Goal: Task Accomplishment & Management: Manage account settings

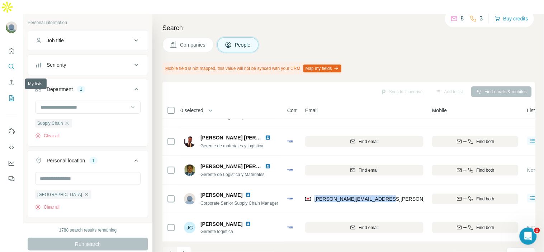
drag, startPoint x: 11, startPoint y: 80, endPoint x: 7, endPoint y: 83, distance: 5.6
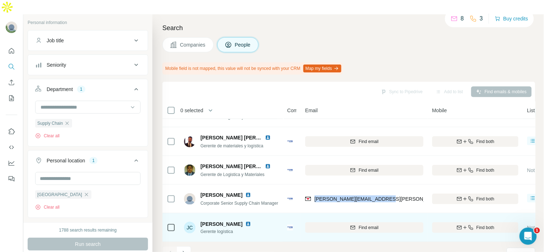
click at [245, 221] on img at bounding box center [248, 224] width 6 height 6
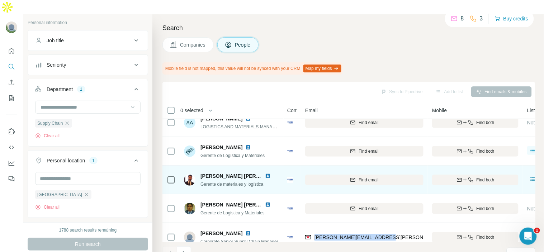
scroll to position [168, 0]
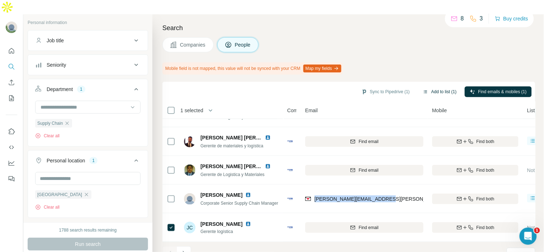
click at [427, 86] on button "Add to list (1)" at bounding box center [440, 91] width 44 height 11
click at [429, 86] on button "Add to list (1)" at bounding box center [440, 91] width 44 height 11
click at [423, 76] on body "New search Hide Company lookalikes Personal information Job title Seniority Dep…" at bounding box center [272, 133] width 544 height 267
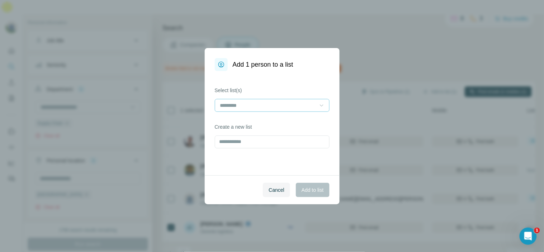
click at [319, 103] on icon at bounding box center [321, 105] width 7 height 7
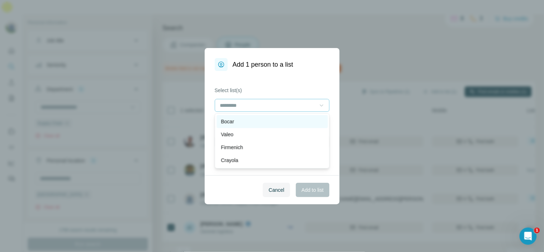
click at [311, 117] on div "Bocar" at bounding box center [272, 121] width 111 height 13
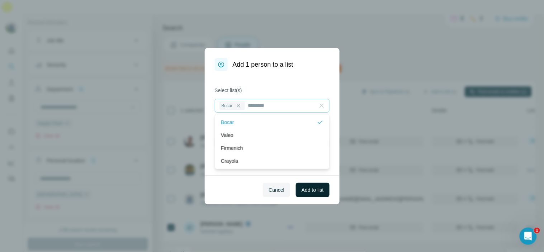
click at [317, 193] on span "Add to list" at bounding box center [313, 190] width 22 height 7
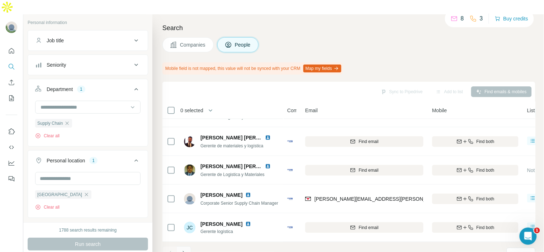
click at [189, 247] on button "Navigate to next page" at bounding box center [184, 254] width 14 height 14
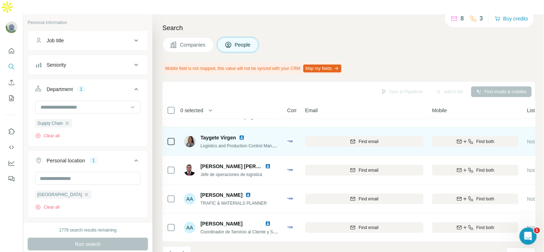
click at [244, 135] on img at bounding box center [242, 138] width 6 height 6
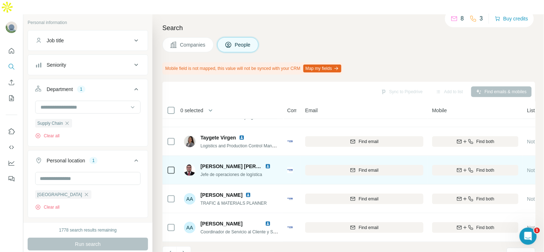
click at [266, 164] on img at bounding box center [268, 167] width 6 height 6
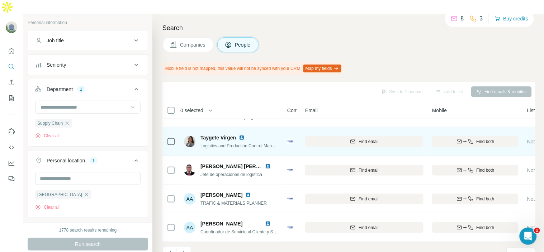
click at [245, 135] on img at bounding box center [242, 138] width 6 height 6
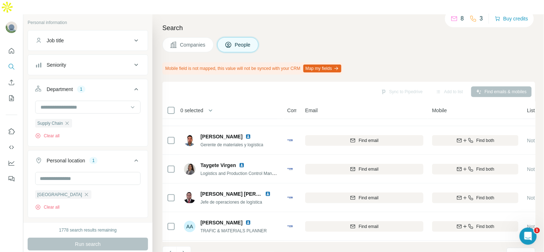
scroll to position [0, 0]
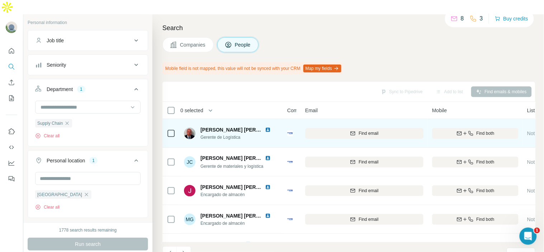
click at [268, 127] on img at bounding box center [268, 130] width 6 height 6
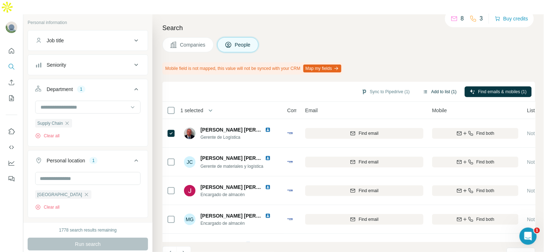
click at [438, 86] on button "Add to list (1)" at bounding box center [440, 91] width 44 height 11
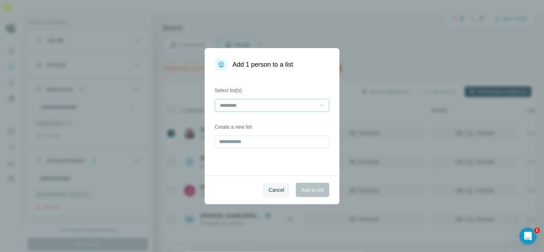
click at [325, 99] on div at bounding box center [321, 105] width 7 height 13
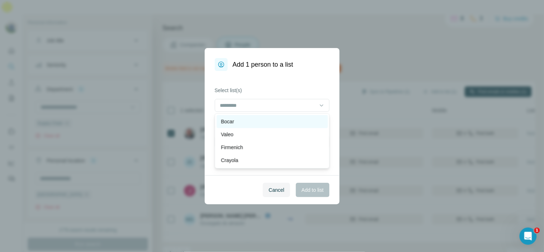
click at [268, 118] on div "Bocar" at bounding box center [272, 121] width 103 height 7
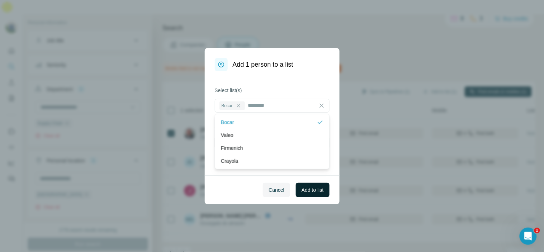
click at [307, 196] on button "Add to list" at bounding box center [312, 190] width 33 height 14
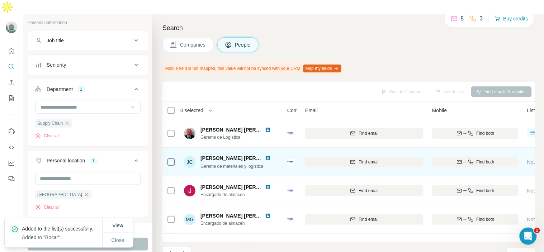
click at [268, 155] on img at bounding box center [268, 158] width 6 height 6
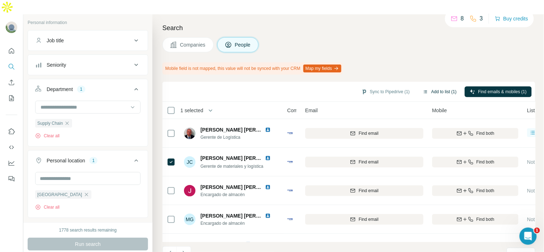
click at [431, 86] on button "Add to list (1)" at bounding box center [440, 91] width 44 height 11
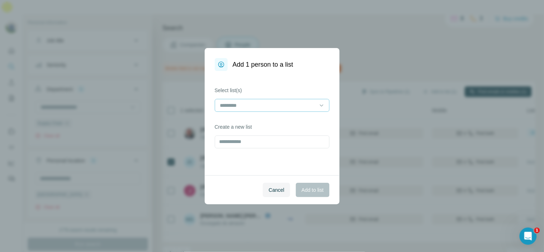
click at [274, 109] on input at bounding box center [268, 106] width 97 height 8
click at [255, 123] on div "Bocar" at bounding box center [272, 121] width 103 height 7
click at [314, 187] on span "Add to list" at bounding box center [313, 190] width 22 height 7
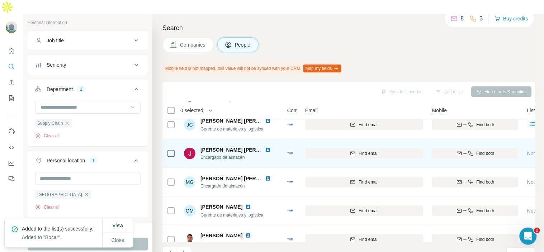
scroll to position [34, 0]
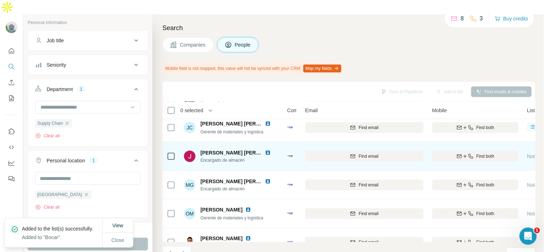
click at [267, 150] on img at bounding box center [268, 153] width 6 height 6
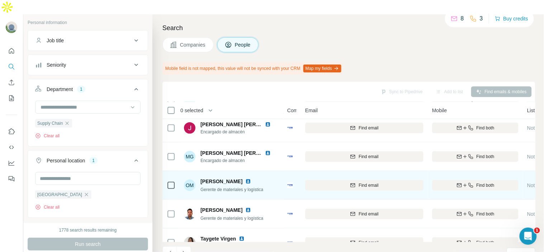
scroll to position [62, 0]
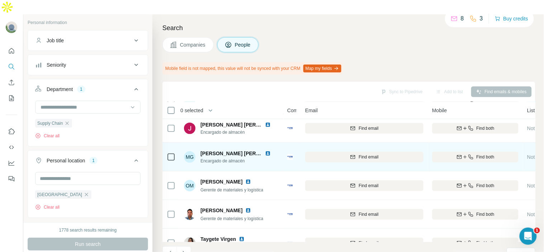
click at [266, 151] on img at bounding box center [268, 154] width 6 height 6
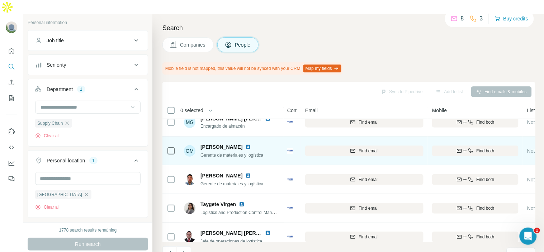
scroll to position [100, 0]
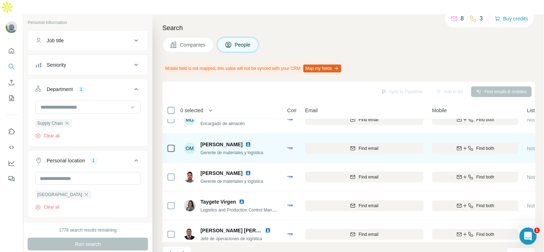
click at [245, 142] on img at bounding box center [248, 145] width 6 height 6
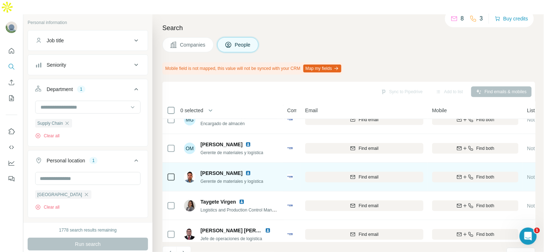
click at [245, 170] on img at bounding box center [248, 173] width 6 height 6
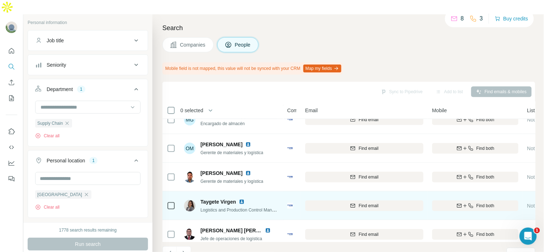
click at [244, 199] on img at bounding box center [242, 202] width 6 height 6
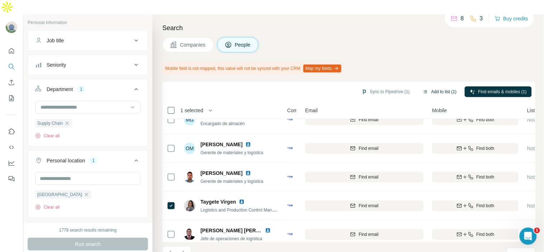
click at [426, 86] on button "Add to list (1)" at bounding box center [440, 91] width 44 height 11
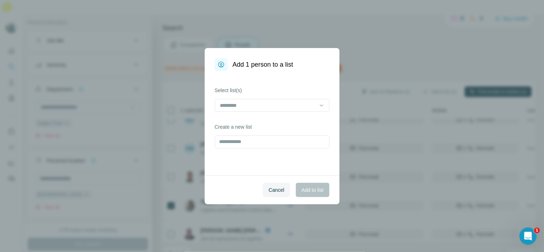
click at [278, 112] on div at bounding box center [272, 106] width 115 height 14
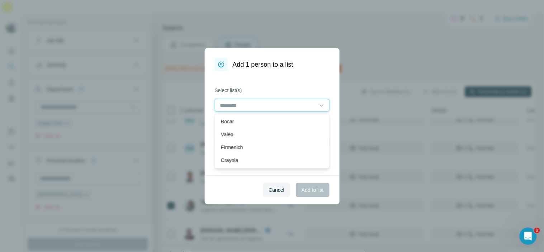
click at [279, 108] on input at bounding box center [268, 106] width 97 height 8
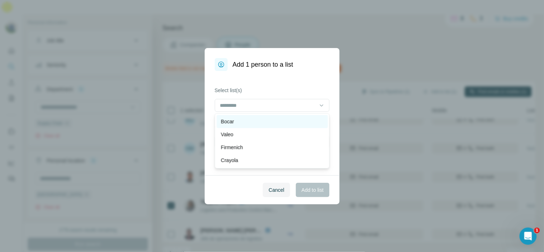
click at [274, 123] on div "Bocar" at bounding box center [272, 121] width 103 height 7
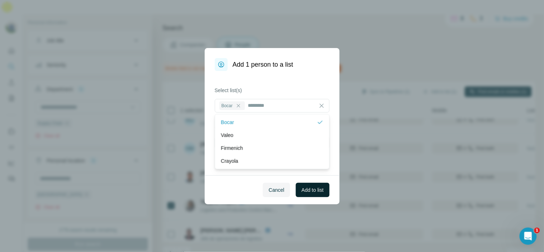
click at [311, 191] on span "Add to list" at bounding box center [313, 190] width 22 height 7
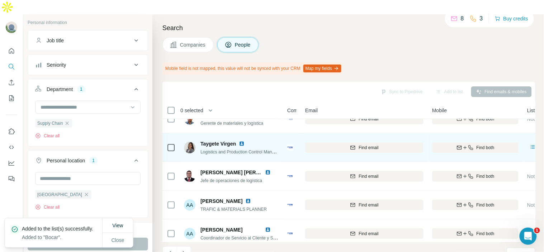
scroll to position [168, 0]
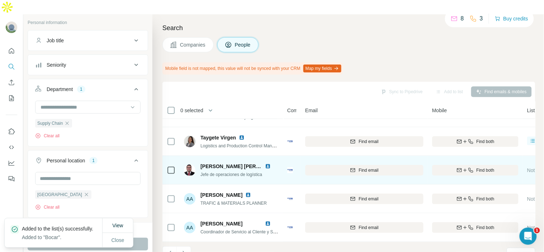
click at [270, 164] on img at bounding box center [268, 167] width 6 height 6
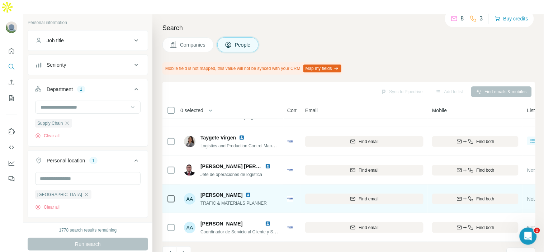
click at [245, 192] on img at bounding box center [248, 195] width 6 height 6
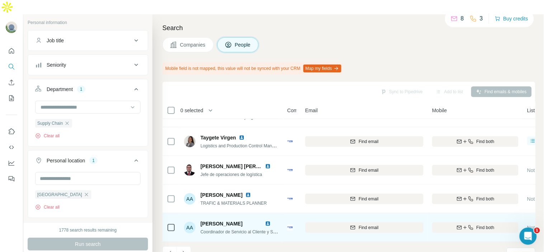
click at [269, 221] on img at bounding box center [268, 224] width 6 height 6
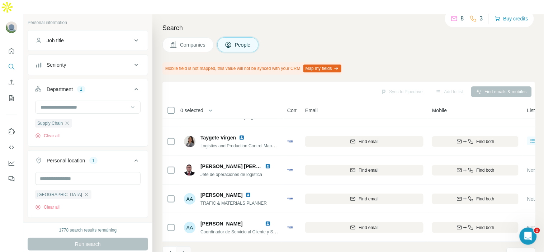
click at [184, 251] on icon "Navigate to next page" at bounding box center [184, 253] width 3 height 5
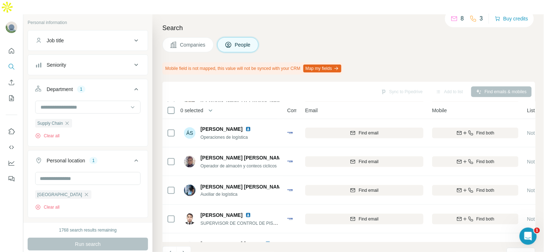
scroll to position [0, 0]
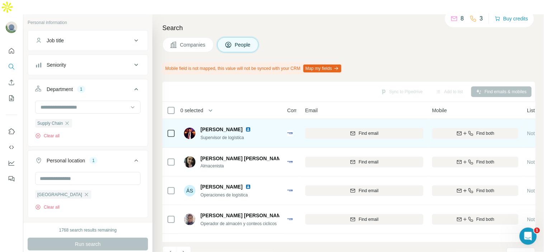
click at [251, 127] on img at bounding box center [248, 130] width 6 height 6
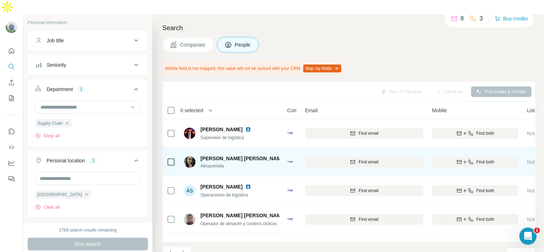
click at [289, 156] on img at bounding box center [292, 159] width 6 height 6
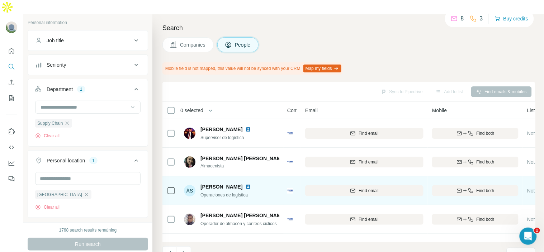
click at [245, 184] on img at bounding box center [248, 187] width 6 height 6
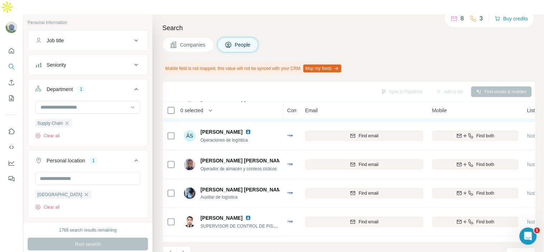
scroll to position [55, 0]
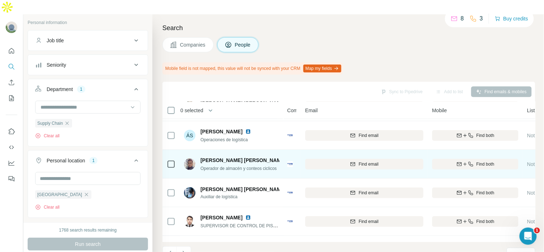
click at [289, 158] on img at bounding box center [292, 161] width 6 height 6
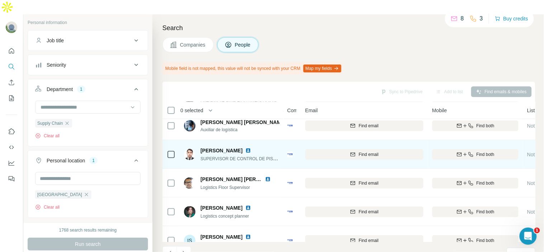
scroll to position [123, 0]
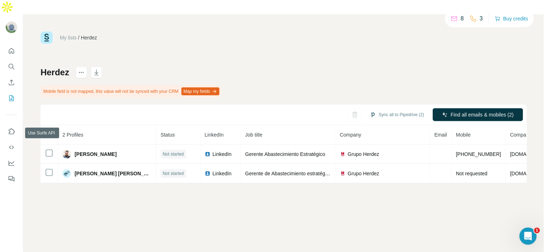
click at [17, 92] on button "My lists" at bounding box center [11, 98] width 11 height 13
click at [13, 95] on icon "My lists" at bounding box center [11, 98] width 7 height 7
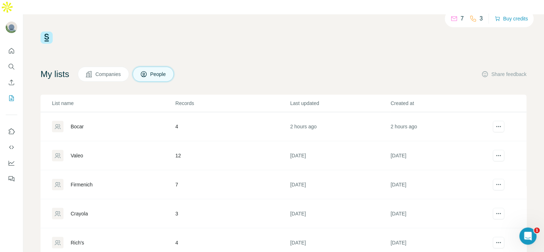
click at [213, 112] on td "4" at bounding box center [232, 126] width 115 height 29
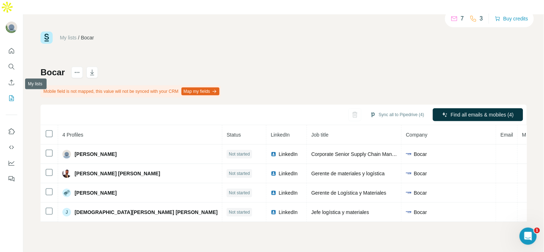
click at [17, 92] on button "My lists" at bounding box center [11, 98] width 11 height 13
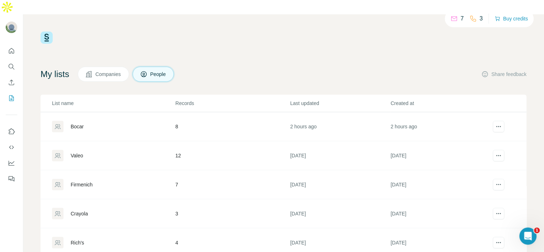
click at [98, 150] on div "Valeo" at bounding box center [113, 155] width 123 height 11
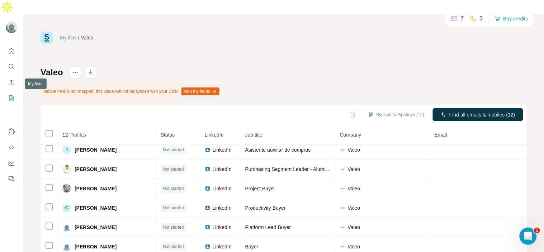
click at [16, 92] on button "My lists" at bounding box center [11, 98] width 11 height 13
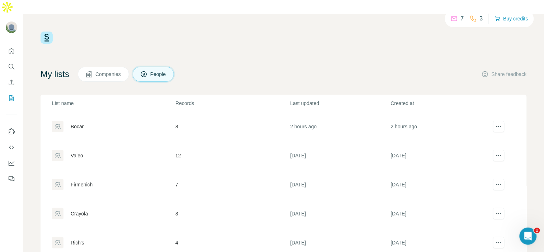
click at [181, 170] on td "7" at bounding box center [232, 184] width 115 height 29
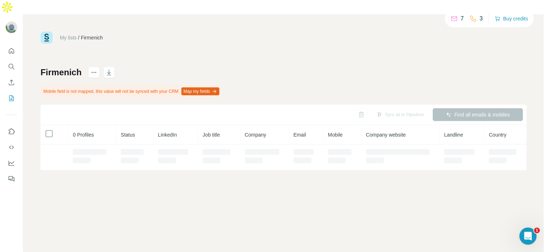
click at [175, 170] on div "My lists / Firmenich 7 3 Buy credits Firmenich Mobile field is not mapped, this…" at bounding box center [283, 140] width 521 height 252
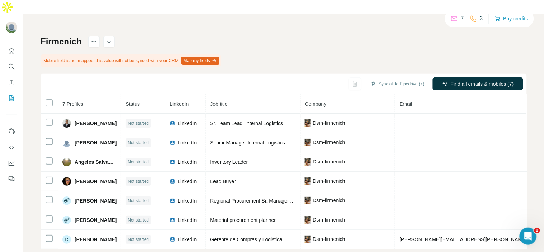
click at [382, 36] on div "Firmenich Mobile field is not mapped, this value will not be synced with your C…" at bounding box center [284, 142] width 487 height 213
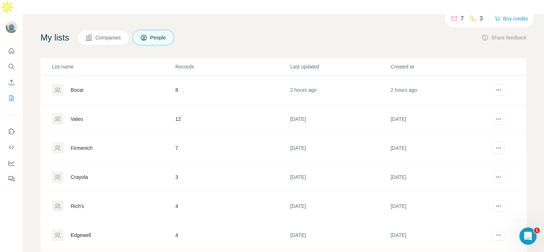
click at [175, 163] on td "3" at bounding box center [232, 177] width 115 height 29
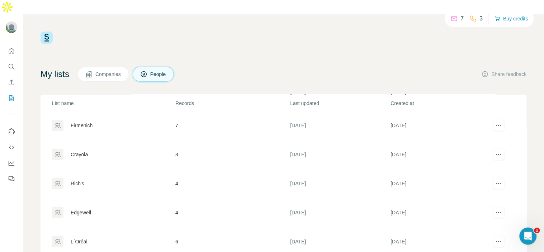
scroll to position [80, 0]
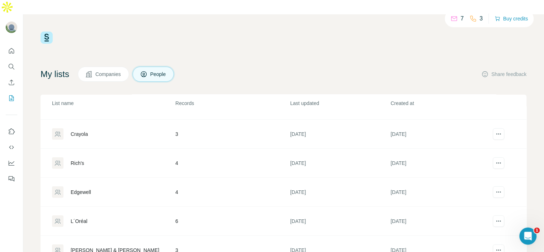
click at [78, 158] on div "Rich's" at bounding box center [113, 163] width 123 height 11
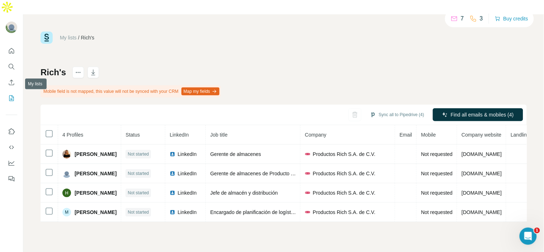
click at [6, 92] on button "My lists" at bounding box center [11, 98] width 11 height 13
click at [11, 95] on icon "My lists" at bounding box center [11, 98] width 7 height 7
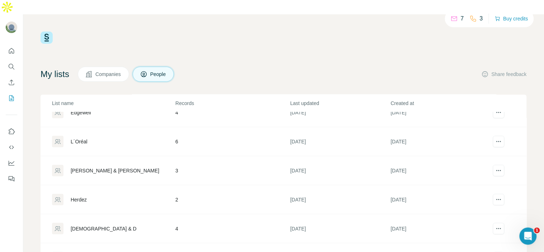
scroll to position [173, 0]
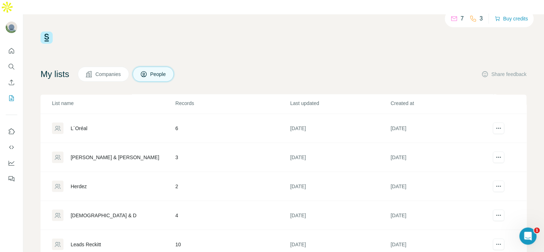
click at [152, 239] on div "Leads Reckitt" at bounding box center [113, 244] width 123 height 11
click at [309, 233] on td "[DATE]" at bounding box center [340, 244] width 100 height 29
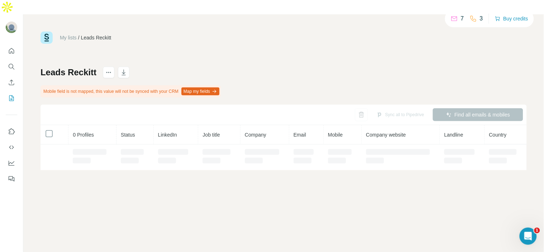
click at [88, 231] on div "My lists / Leads Reckitt 7 3 Buy credits Leads Reckitt Mobile field is not mapp…" at bounding box center [283, 140] width 521 height 252
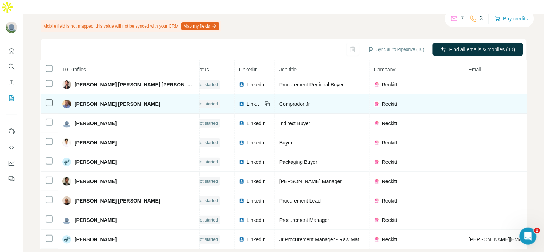
scroll to position [0, 9]
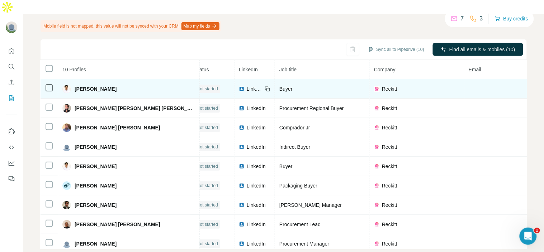
click at [92, 85] on span "[PERSON_NAME]" at bounding box center [96, 88] width 42 height 7
click at [65, 85] on img at bounding box center [66, 89] width 9 height 9
click at [247, 85] on span "LinkedIn" at bounding box center [255, 88] width 16 height 7
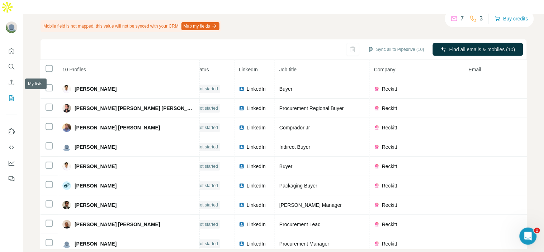
click at [11, 95] on icon "My lists" at bounding box center [11, 98] width 7 height 7
click at [11, 95] on icon "My lists" at bounding box center [12, 97] width 4 height 5
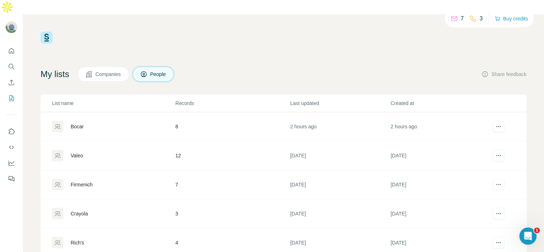
scroll to position [40, 0]
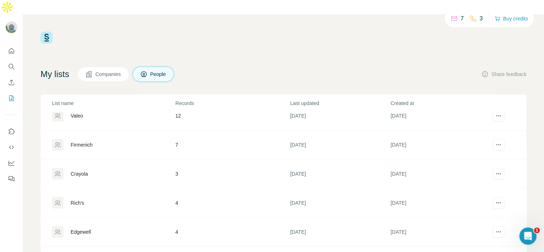
click at [113, 67] on button "Companies" at bounding box center [103, 74] width 51 height 15
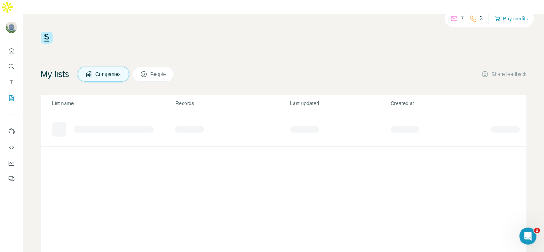
click at [113, 71] on span "Companies" at bounding box center [108, 74] width 26 height 7
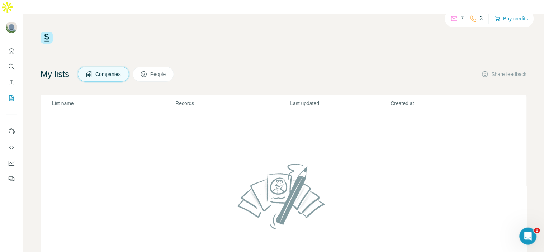
click at [147, 71] on icon at bounding box center [143, 74] width 7 height 7
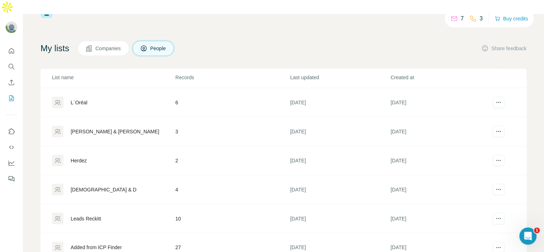
scroll to position [39, 0]
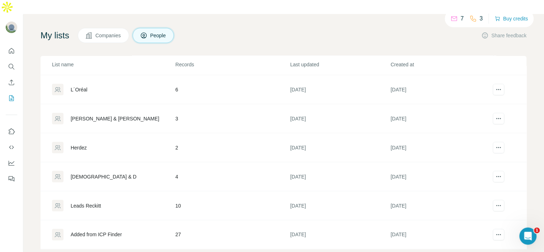
click at [169, 171] on div "[DEMOGRAPHIC_DATA] & D" at bounding box center [113, 176] width 123 height 11
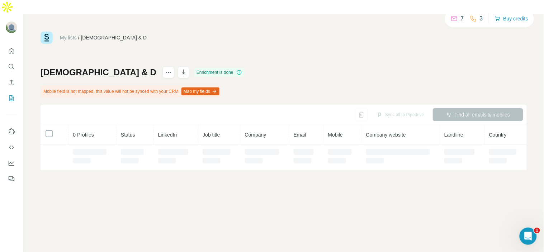
click at [178, 159] on div "My lists / [DEMOGRAPHIC_DATA] & D 7 3 Buy credits Church & D Enrichment is done…" at bounding box center [283, 140] width 521 height 252
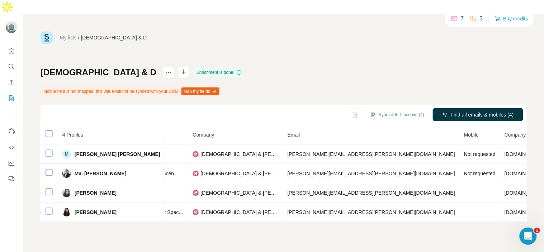
scroll to position [0, 174]
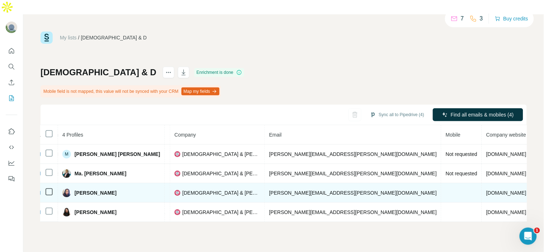
click at [442, 183] on td at bounding box center [462, 192] width 41 height 19
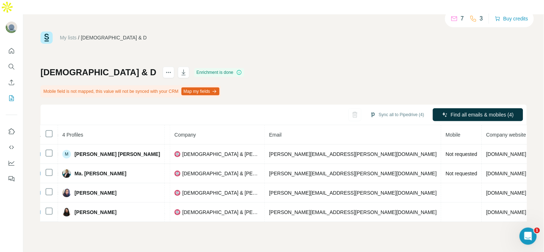
click at [446, 132] on span "Mobile" at bounding box center [453, 135] width 15 height 6
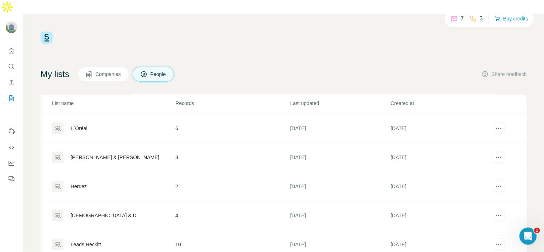
scroll to position [39, 0]
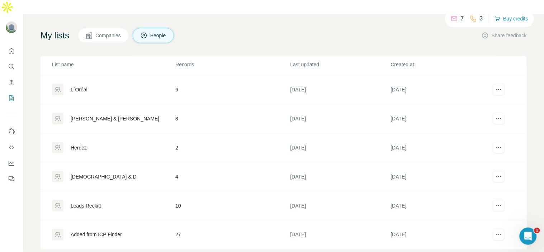
click at [180, 192] on td "10" at bounding box center [232, 206] width 115 height 29
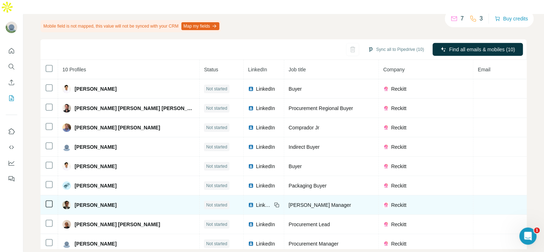
scroll to position [30, 0]
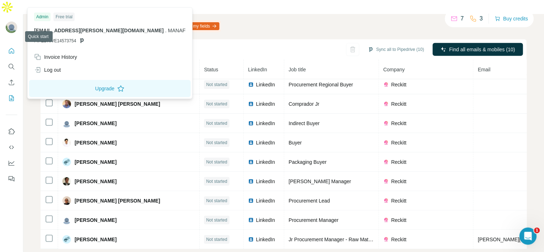
click at [6, 44] on button "Quick start" at bounding box center [11, 50] width 11 height 13
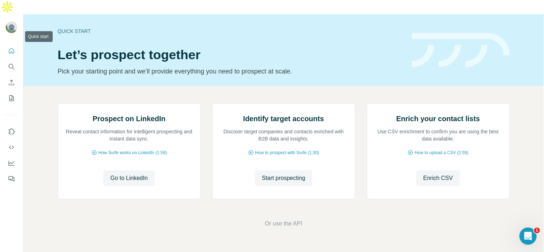
click at [17, 44] on button "Quick start" at bounding box center [11, 50] width 11 height 13
